Goal: Task Accomplishment & Management: Manage account settings

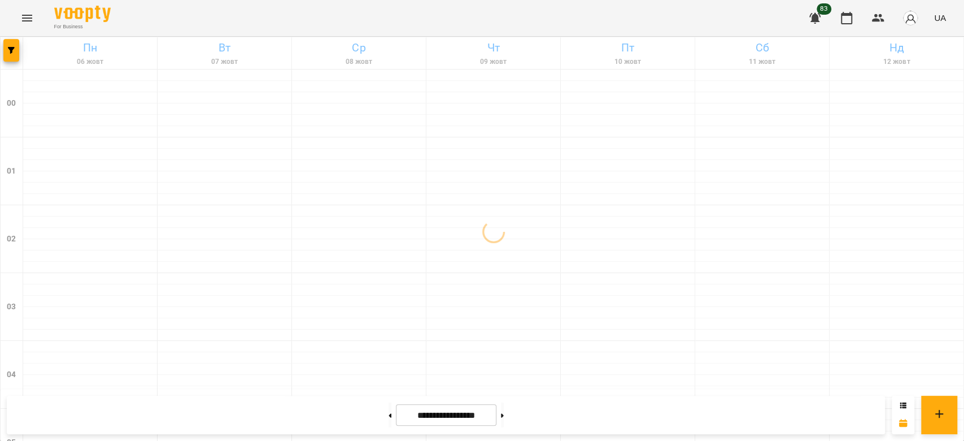
scroll to position [1054, 0]
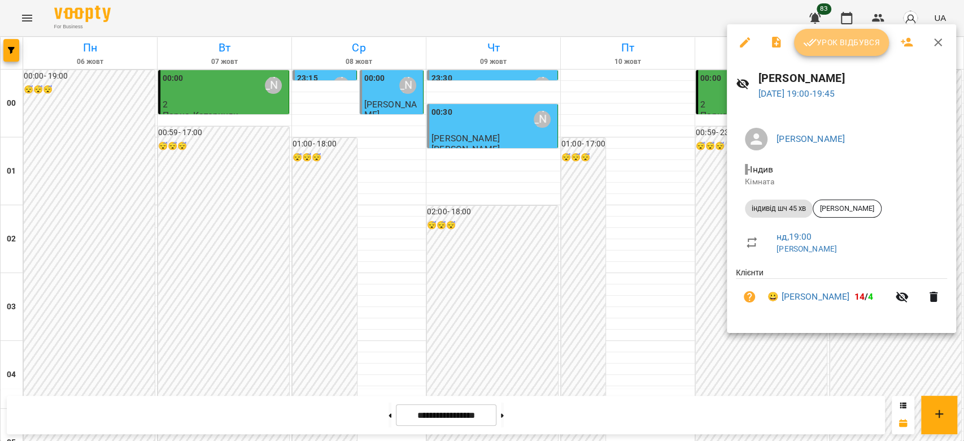
click at [832, 48] on span "Урок відбувся" at bounding box center [841, 43] width 77 height 14
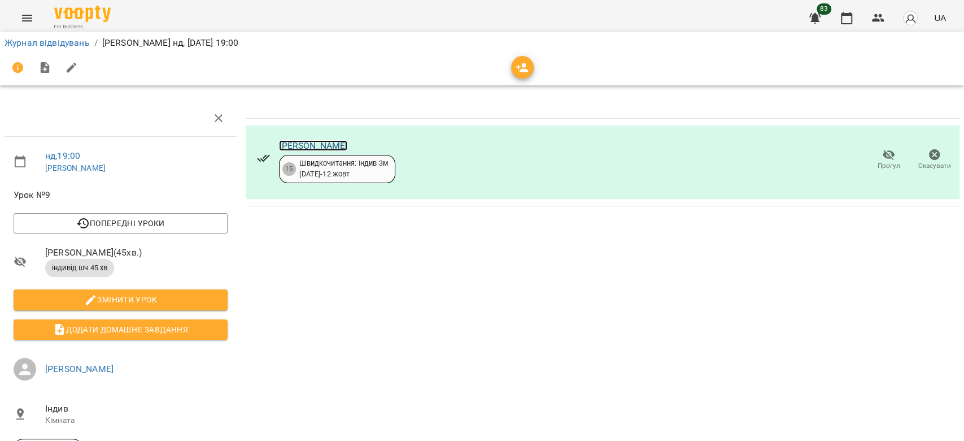
click at [314, 147] on link "[PERSON_NAME]" at bounding box center [313, 145] width 68 height 11
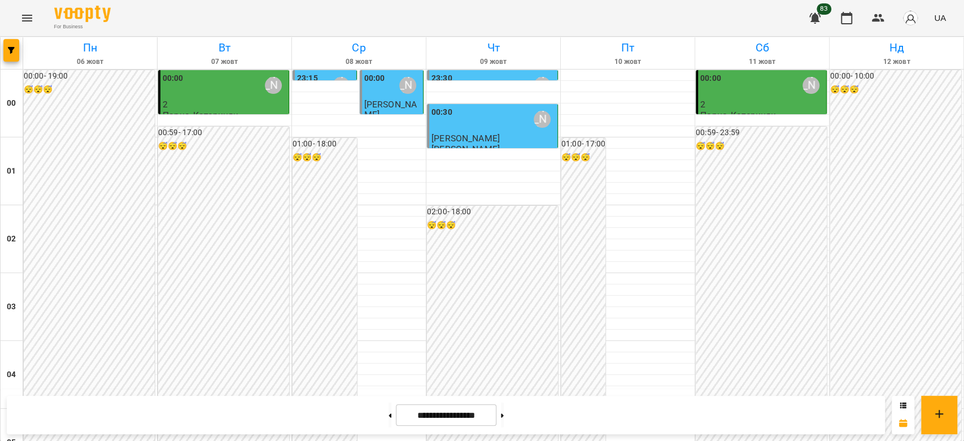
scroll to position [1280, 0]
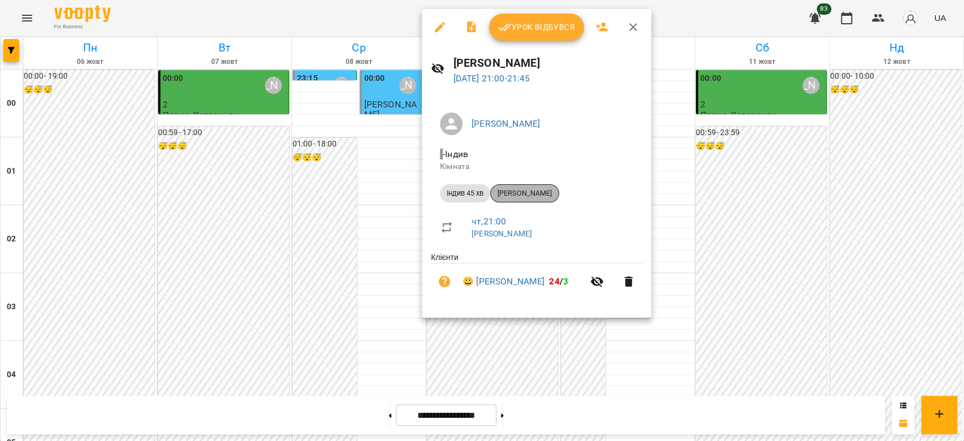
click at [538, 192] on span "Давід Schirmbeck" at bounding box center [525, 193] width 68 height 10
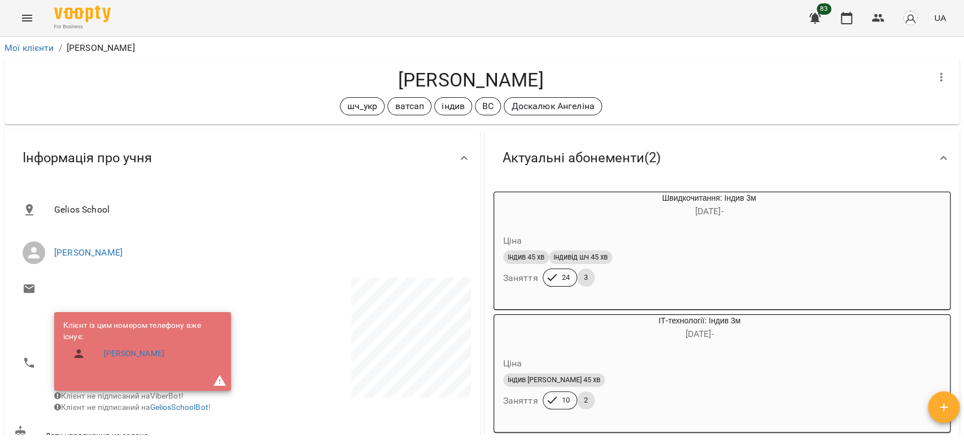
drag, startPoint x: 511, startPoint y: 79, endPoint x: 371, endPoint y: 72, distance: 140.3
click at [371, 72] on h4 "Давід Schirmbeck" at bounding box center [471, 79] width 915 height 23
copy h4 "Давід Schirmbeck"
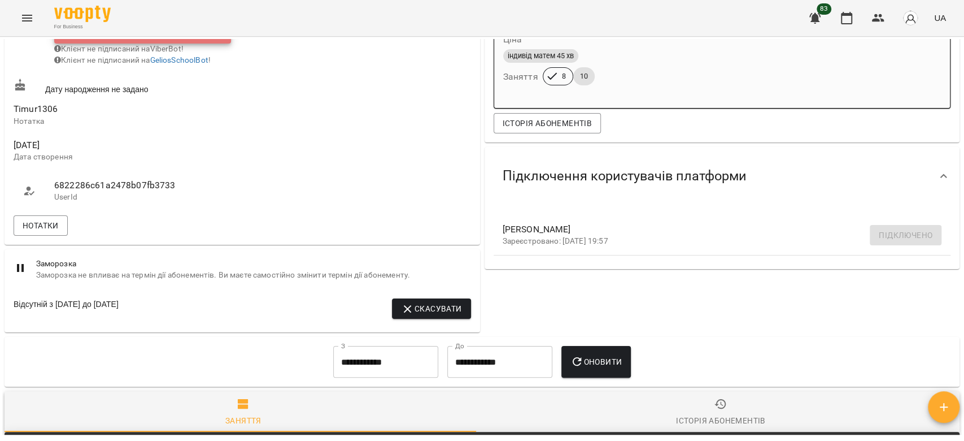
scroll to position [376, 0]
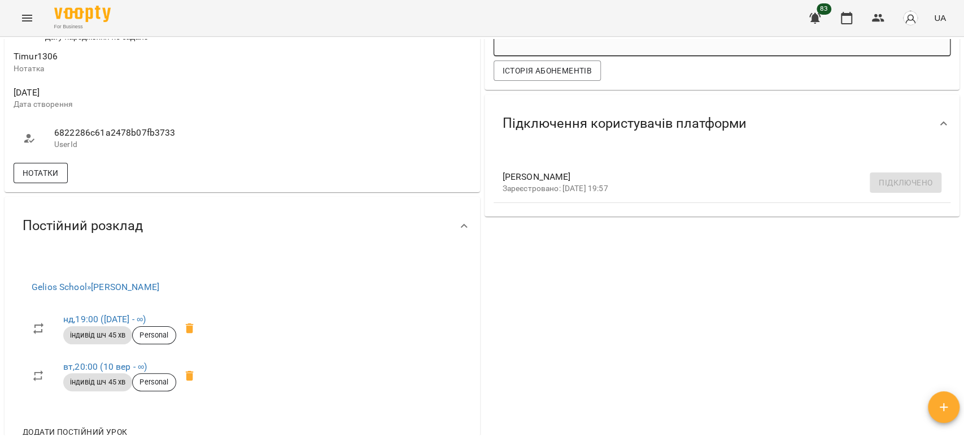
click at [55, 179] on span "Нотатки" at bounding box center [41, 173] width 36 height 14
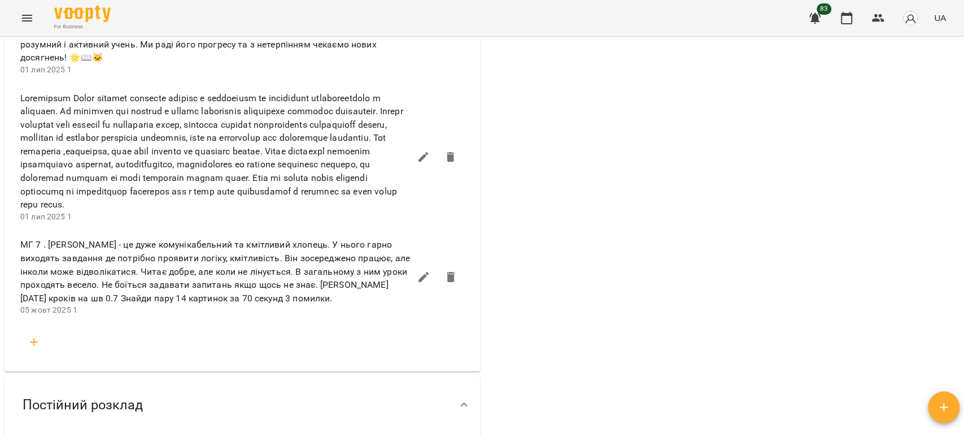
scroll to position [1280, 0]
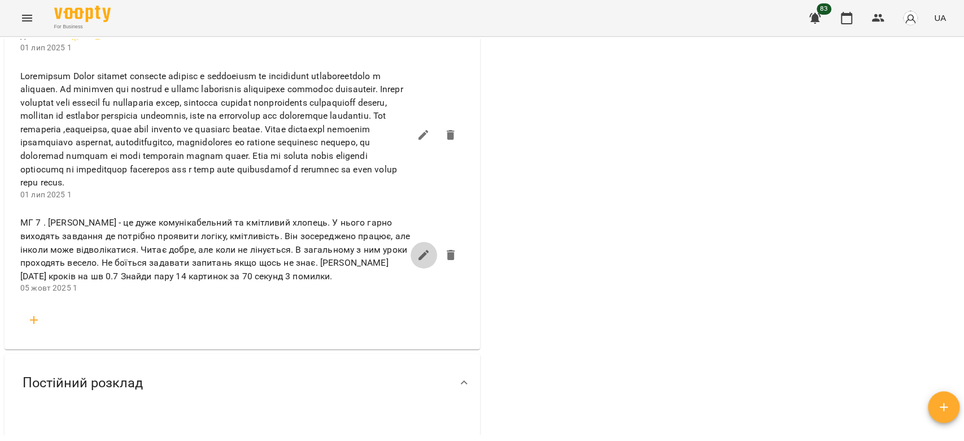
click at [419, 250] on icon "button" at bounding box center [424, 255] width 10 height 10
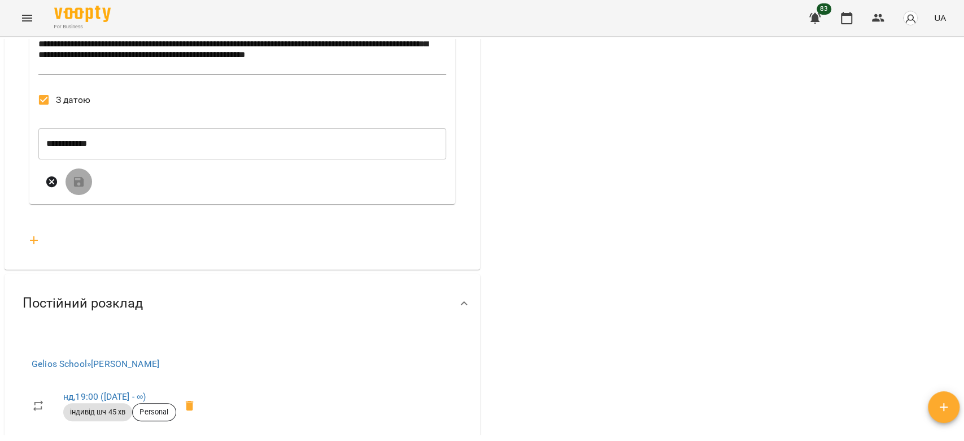
scroll to position [1431, 0]
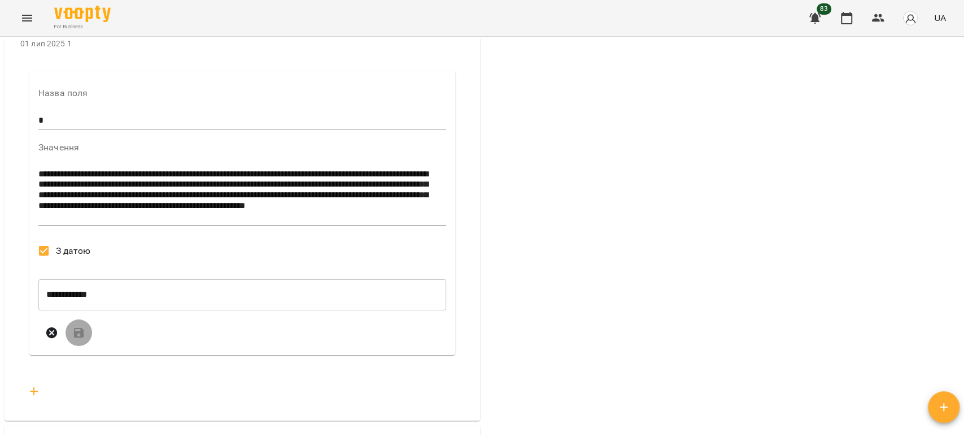
click at [67, 169] on textarea "**********" at bounding box center [239, 195] width 402 height 53
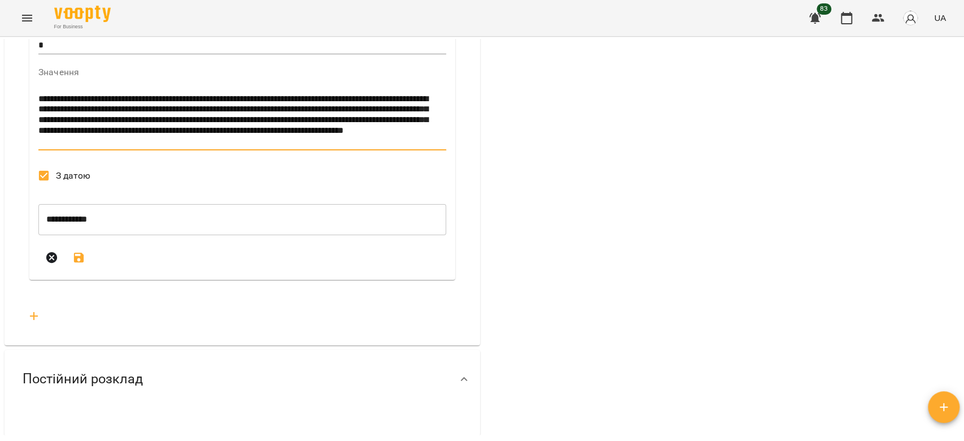
type textarea "**********"
click at [80, 255] on icon "submit" at bounding box center [79, 258] width 10 height 10
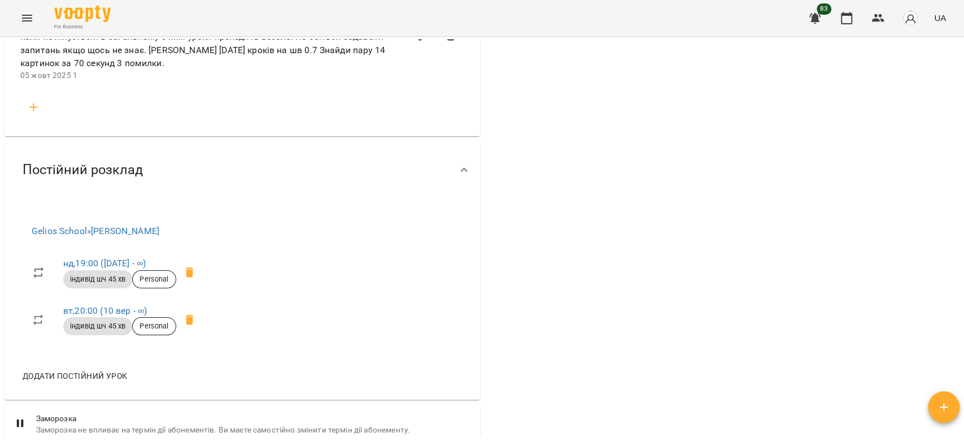
scroll to position [1356, 0]
